Goal: Information Seeking & Learning: Learn about a topic

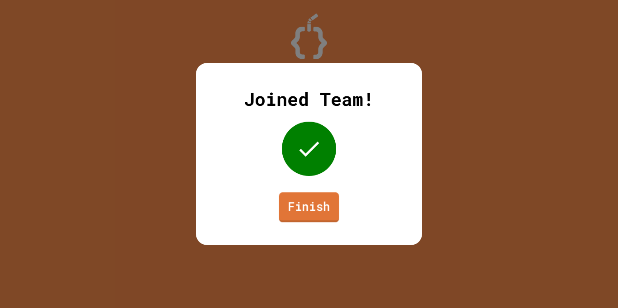
click at [309, 208] on link "Finish" at bounding box center [309, 207] width 60 height 30
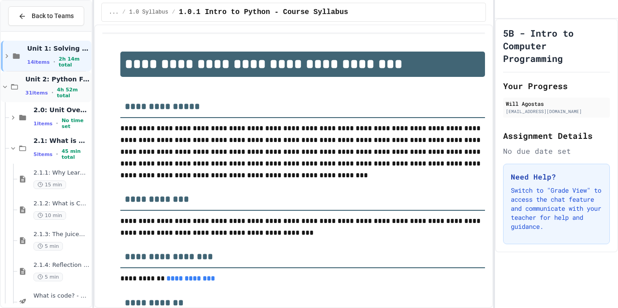
click at [10, 86] on icon at bounding box center [14, 87] width 11 height 8
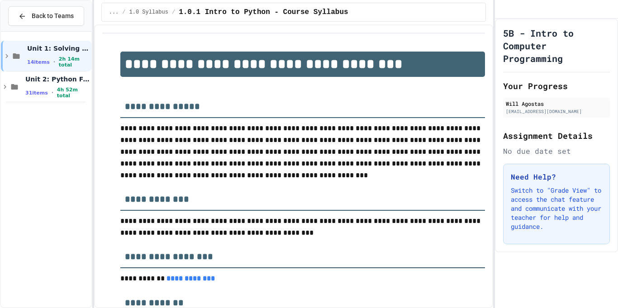
click at [10, 86] on icon at bounding box center [14, 87] width 11 height 8
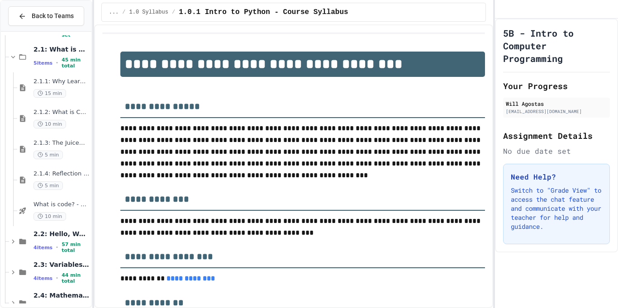
scroll to position [266, 0]
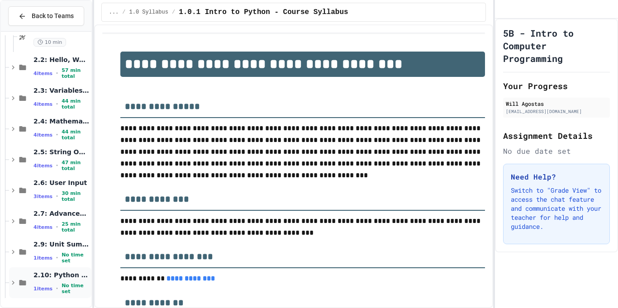
click at [57, 278] on span "2.10: Python Fundamentals Study Guide" at bounding box center [61, 275] width 56 height 8
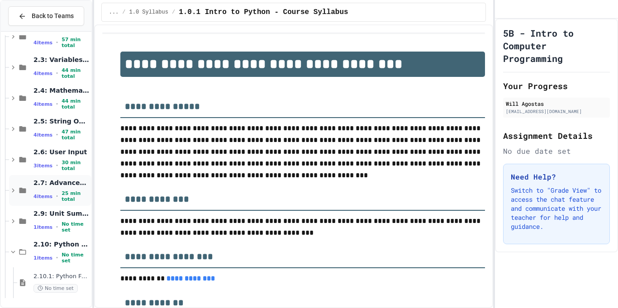
click at [41, 186] on span "2.7: Advanced Math" at bounding box center [61, 183] width 56 height 8
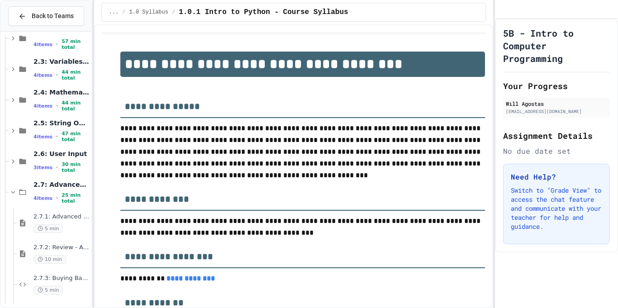
scroll to position [294, 0]
click at [24, 156] on div "2.6: User Input 3 items • 30 min total" at bounding box center [50, 162] width 82 height 31
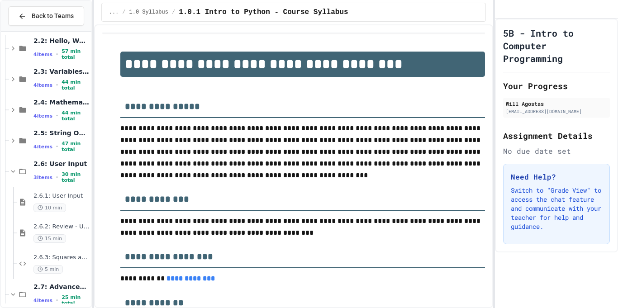
scroll to position [284, 0]
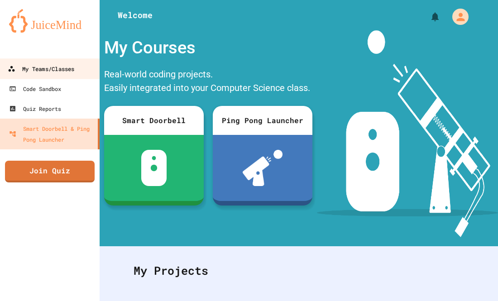
click at [81, 64] on link "My Teams/Classes" at bounding box center [50, 68] width 103 height 20
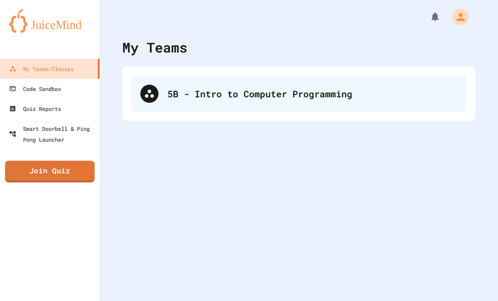
click at [174, 98] on div "5B - Intro to Computer Programming" at bounding box center [311, 94] width 289 height 14
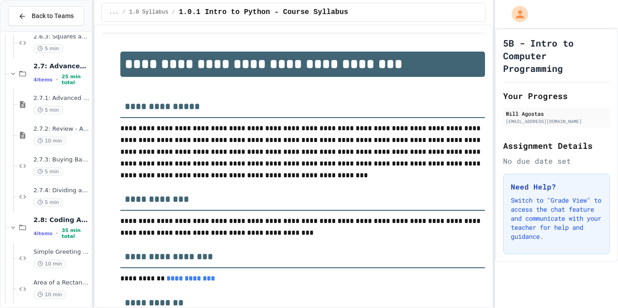
scroll to position [502, 0]
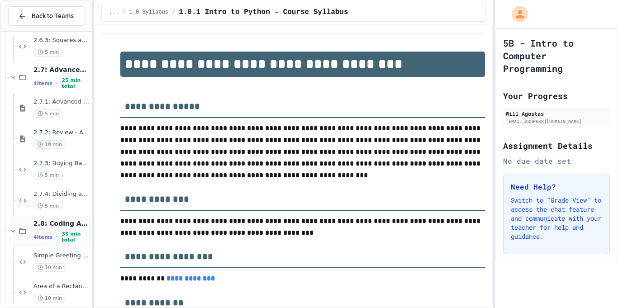
click at [68, 227] on span "2.8: Coding Assignments" at bounding box center [61, 223] width 56 height 8
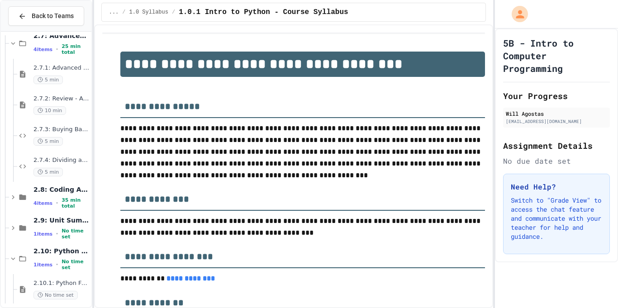
scroll to position [536, 0]
click at [47, 190] on span "2.8: Coding Assignments" at bounding box center [61, 189] width 56 height 8
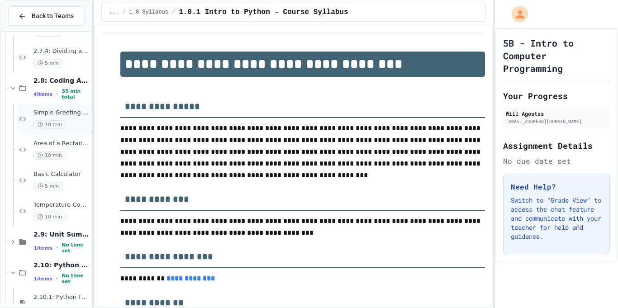
scroll to position [637, 0]
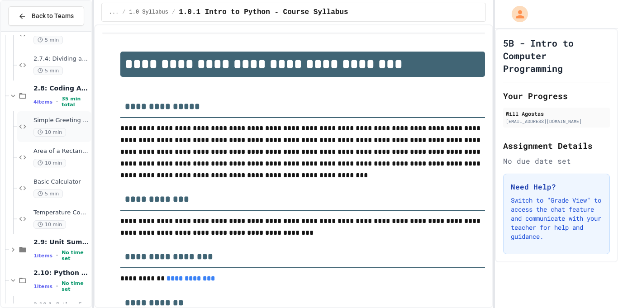
click at [30, 118] on div "Simple Greeting Program 10 min" at bounding box center [54, 126] width 74 height 31
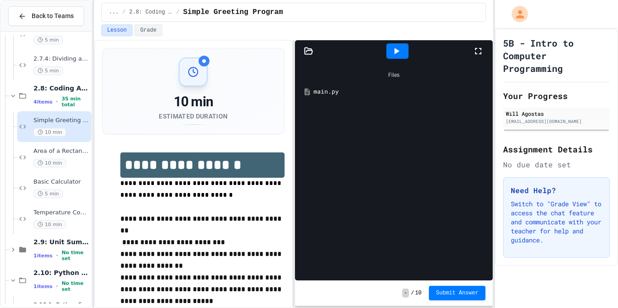
click at [414, 89] on div "main.py" at bounding box center [400, 91] width 174 height 9
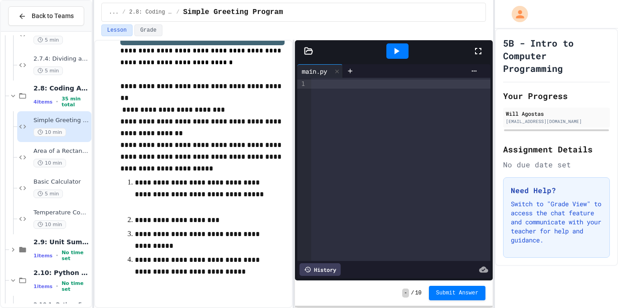
scroll to position [143, 0]
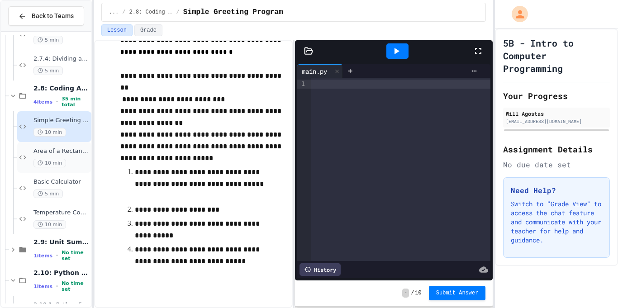
click at [50, 148] on span "Area of a Rectangle" at bounding box center [61, 151] width 56 height 8
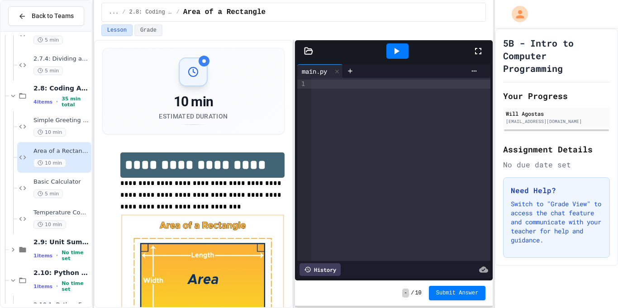
click at [247, 57] on div "10 min Estimated Duration" at bounding box center [193, 90] width 181 height 85
click at [35, 124] on div "Simple Greeting Program 10 min" at bounding box center [61, 127] width 56 height 20
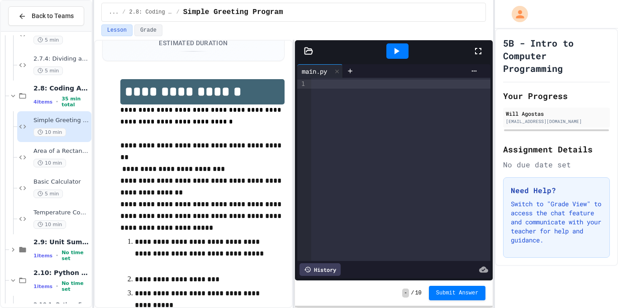
scroll to position [73, 0]
